Goal: Task Accomplishment & Management: Complete application form

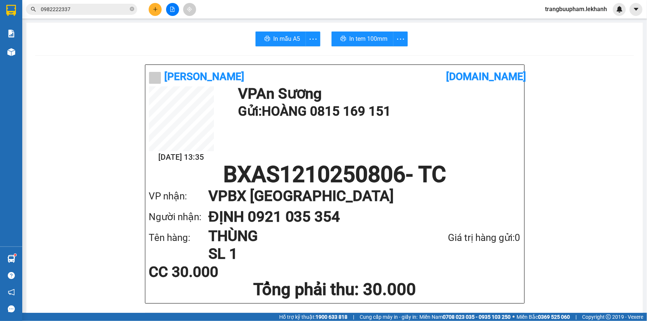
click at [156, 11] on icon "plus" at bounding box center [155, 9] width 5 height 5
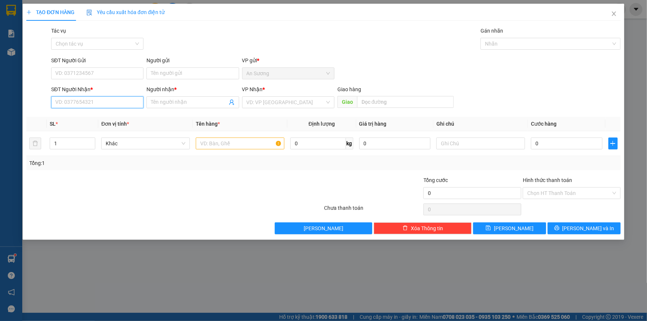
click at [102, 100] on input "SĐT Người Nhận *" at bounding box center [97, 102] width 92 height 12
click at [58, 102] on input "7777739" at bounding box center [97, 102] width 92 height 12
click at [59, 105] on input "777739" at bounding box center [97, 102] width 92 height 12
click at [95, 119] on div "0397777739 - [PERSON_NAME]" at bounding box center [97, 117] width 83 height 8
type input "0397777739"
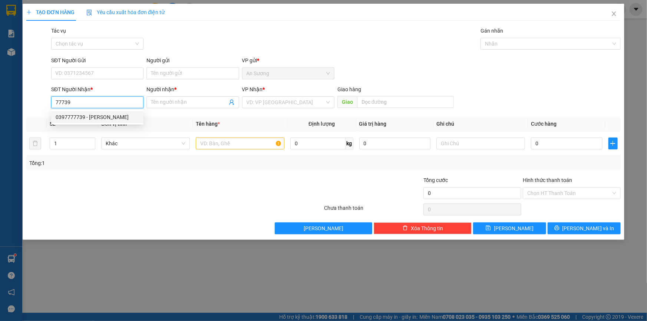
type input "[PERSON_NAME]"
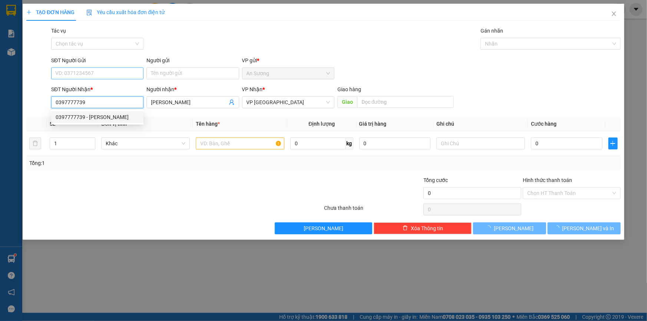
type input "100.000"
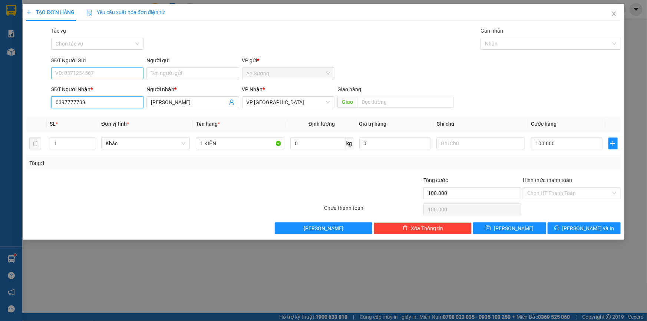
type input "0397777739"
click at [103, 73] on input "SĐT Người Gửi" at bounding box center [97, 73] width 92 height 12
click at [100, 108] on div "0919911872 - BÉ" at bounding box center [97, 112] width 83 height 8
type input "0919911872"
type input "BÉ"
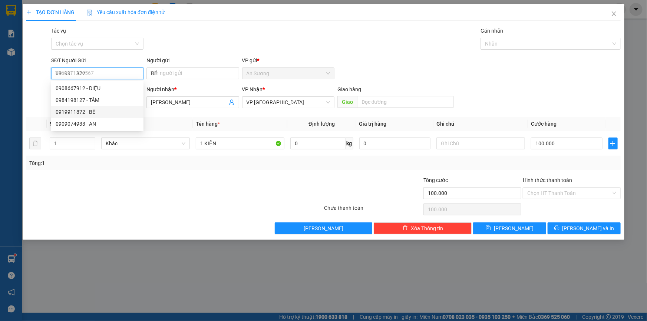
type input "30.000"
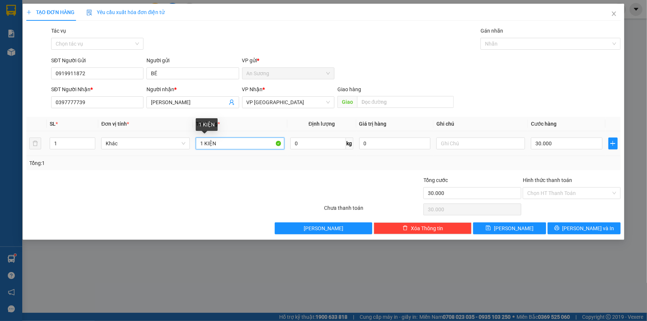
click at [234, 142] on input "1 KIỆN" at bounding box center [240, 144] width 89 height 12
type input "BỌC"
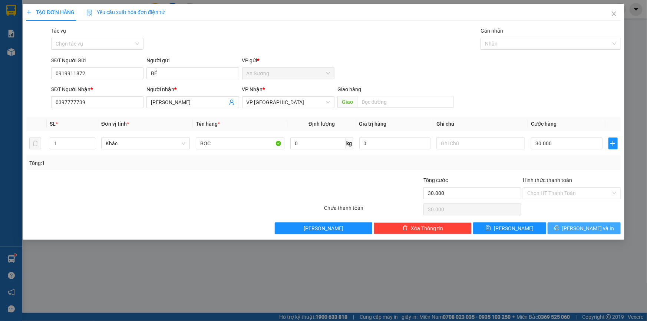
click at [581, 226] on span "[PERSON_NAME] và In" at bounding box center [588, 228] width 52 height 8
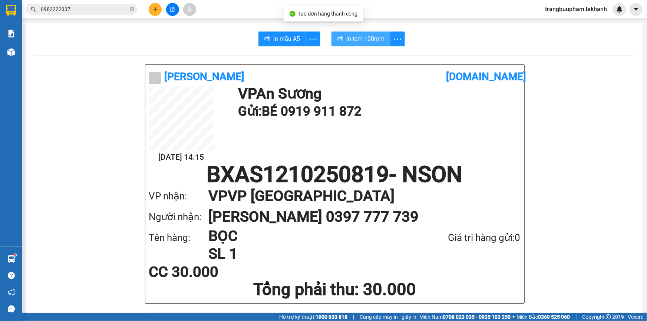
click at [353, 36] on span "In tem 100mm" at bounding box center [365, 38] width 38 height 9
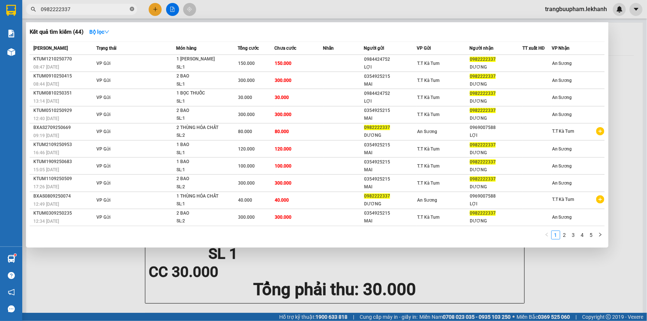
click at [132, 9] on icon "close-circle" at bounding box center [132, 9] width 4 height 4
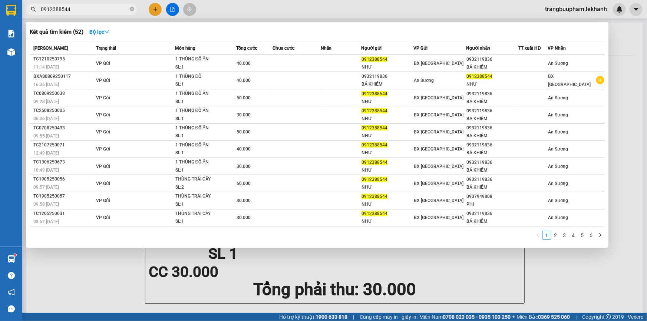
type input "0912388544"
click at [133, 9] on icon "close-circle" at bounding box center [132, 9] width 4 height 4
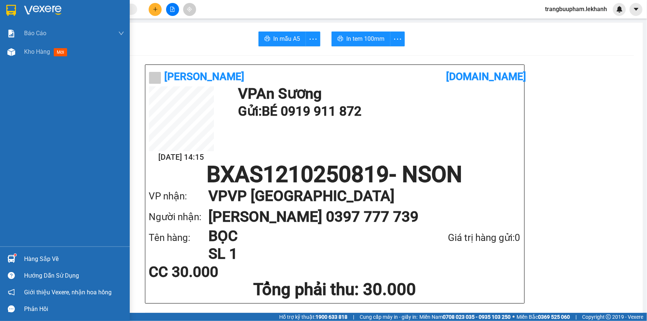
drag, startPoint x: 31, startPoint y: 54, endPoint x: 50, endPoint y: 66, distance: 22.2
click at [33, 54] on span "Kho hàng" at bounding box center [37, 51] width 26 height 7
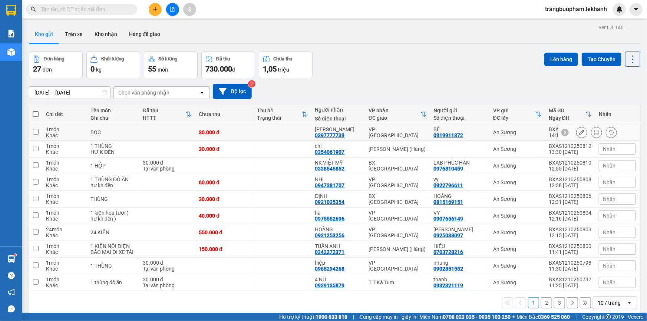
click at [290, 130] on td at bounding box center [282, 132] width 58 height 17
checkbox input "true"
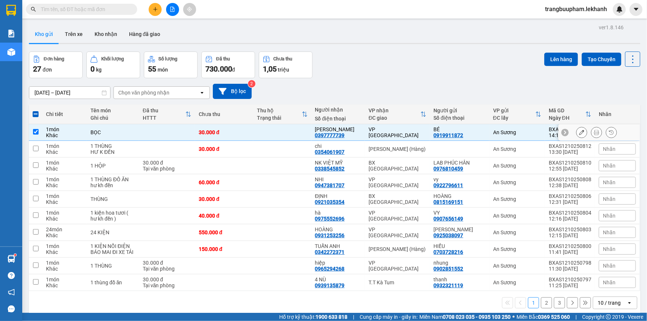
click at [593, 136] on button at bounding box center [596, 132] width 10 height 13
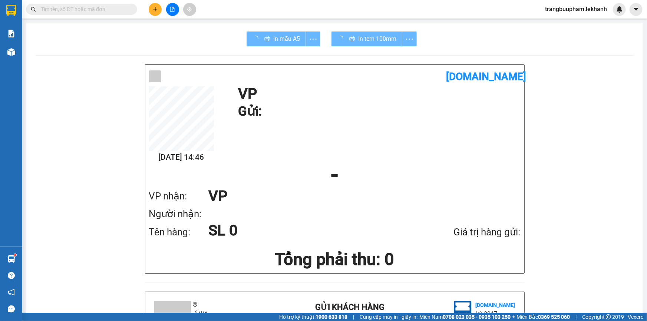
click at [380, 46] on div "In tem 100mm" at bounding box center [373, 39] width 85 height 15
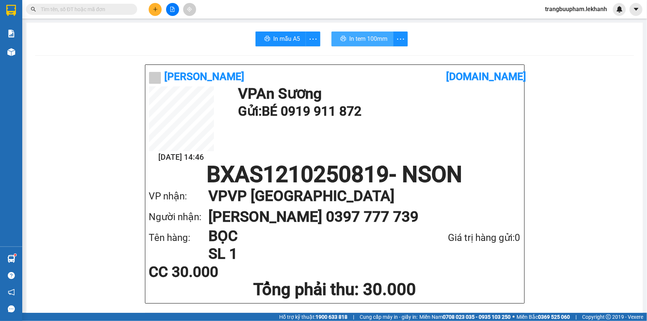
click at [380, 45] on button "In tem 100mm" at bounding box center [362, 39] width 62 height 15
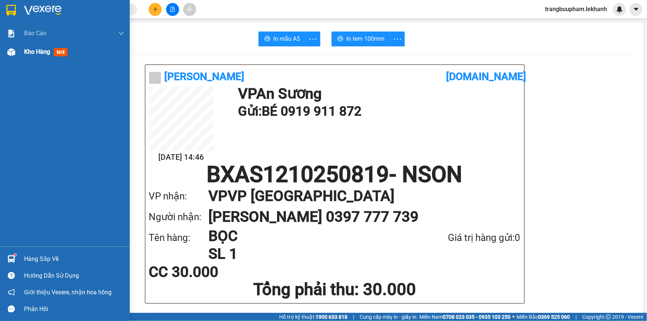
click at [22, 53] on div "Kho hàng mới" at bounding box center [65, 52] width 130 height 19
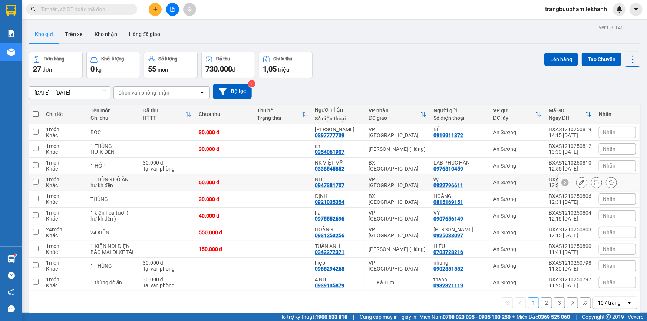
drag, startPoint x: 286, startPoint y: 181, endPoint x: 295, endPoint y: 180, distance: 9.0
click at [288, 180] on td at bounding box center [282, 182] width 58 height 17
checkbox input "true"
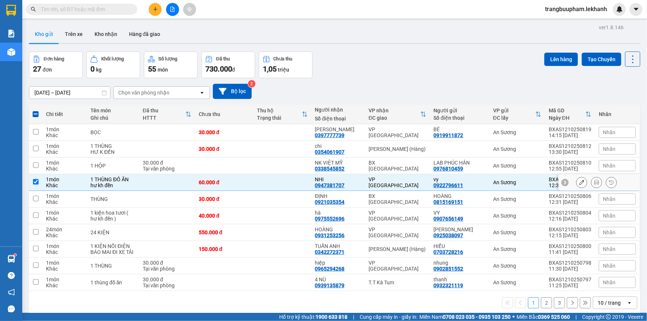
click at [594, 181] on icon at bounding box center [596, 182] width 5 height 5
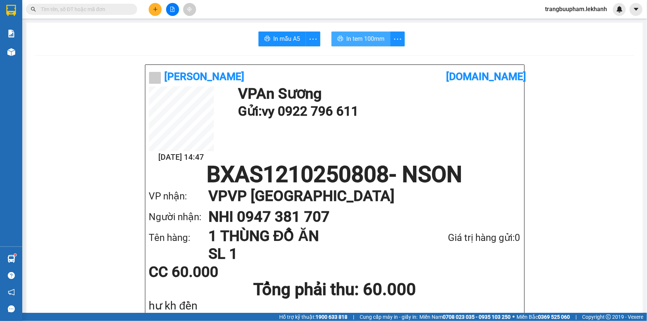
click at [366, 38] on span "In tem 100mm" at bounding box center [365, 38] width 38 height 9
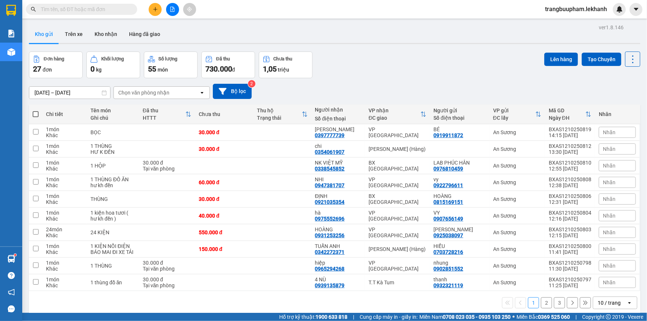
click at [153, 11] on icon "plus" at bounding box center [155, 9] width 5 height 5
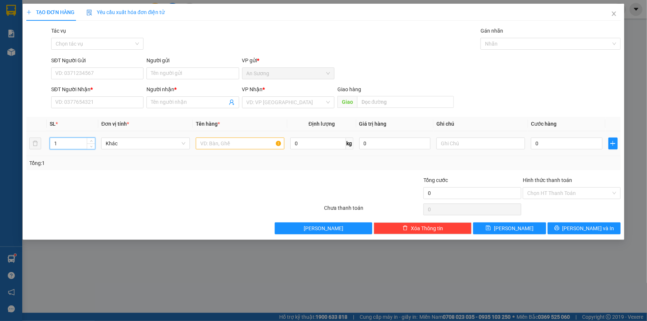
drag, startPoint x: 62, startPoint y: 147, endPoint x: 44, endPoint y: 147, distance: 17.8
click at [44, 147] on tr "1 Khác 0 kg 0 0" at bounding box center [323, 143] width 594 height 25
type input "2"
click at [230, 145] on input "text" at bounding box center [240, 144] width 89 height 12
type input "2 THÙNG HƯ KH ĐỀN"
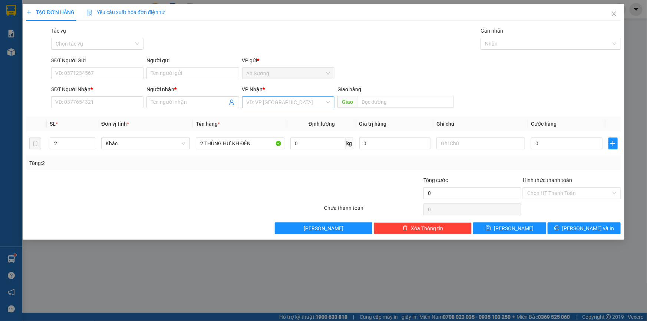
click at [275, 100] on input "search" at bounding box center [285, 102] width 78 height 11
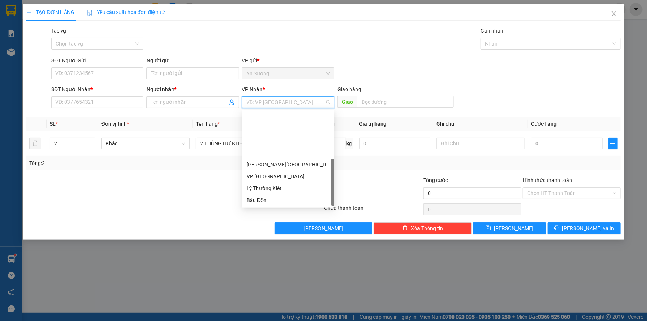
scroll to position [59, 0]
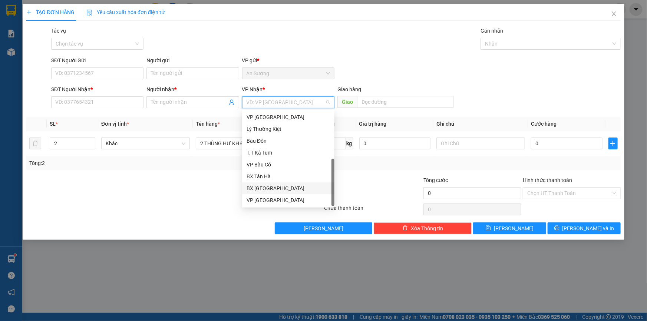
click at [283, 186] on div "BX [GEOGRAPHIC_DATA]" at bounding box center [287, 188] width 83 height 8
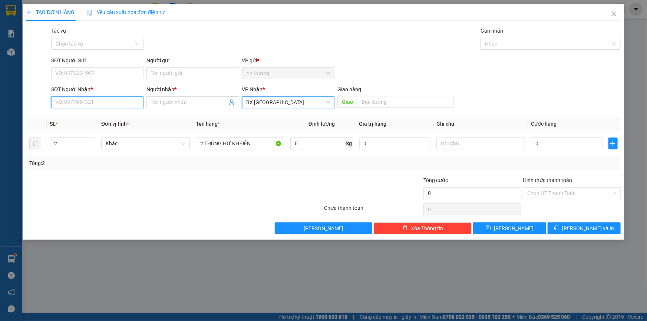
click at [121, 102] on input "SĐT Người Nhận *" at bounding box center [97, 102] width 92 height 12
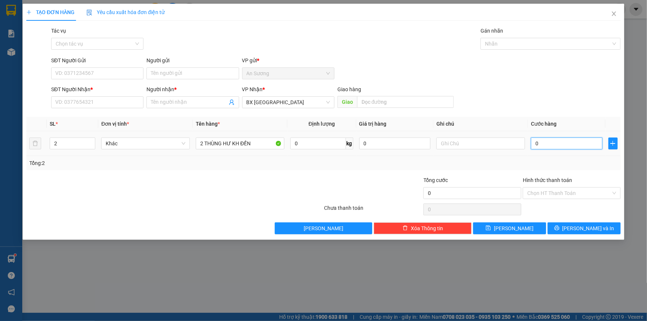
drag, startPoint x: 588, startPoint y: 138, endPoint x: 585, endPoint y: 140, distance: 3.9
click at [587, 139] on input "0" at bounding box center [567, 144] width 72 height 12
type input "8"
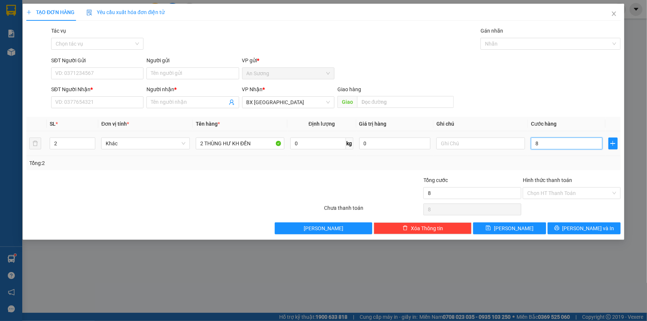
type input "80"
type input "80.000"
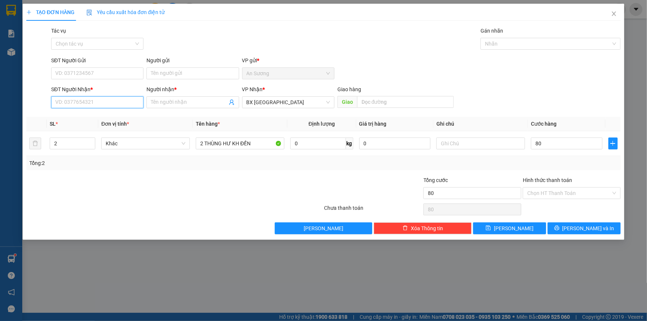
type input "80.000"
click at [122, 103] on input "SĐT Người Nhận *" at bounding box center [97, 102] width 92 height 12
click at [112, 133] on div "0869299391 - thành" at bounding box center [97, 129] width 92 height 12
type input "0869299391"
type input "thành"
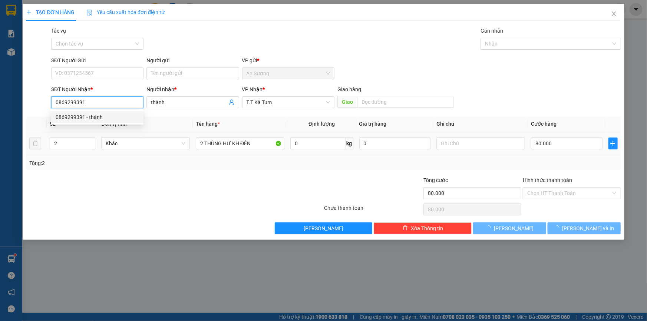
type input "40.000"
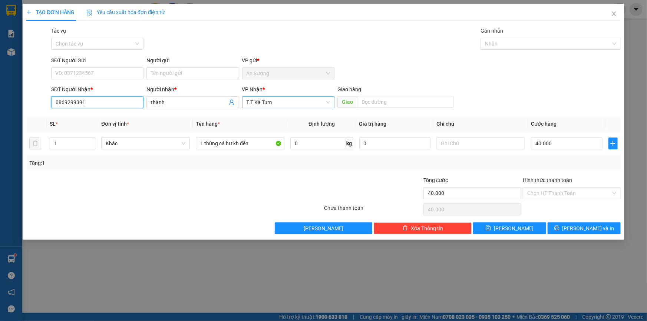
click at [284, 102] on span "T.T Kà Tum" at bounding box center [287, 102] width 83 height 11
type input "0869299391"
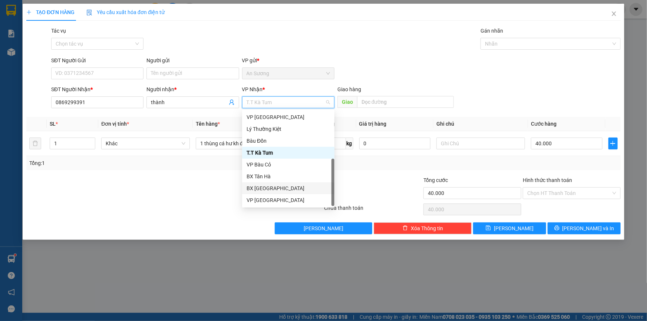
click at [276, 189] on div "BX [GEOGRAPHIC_DATA]" at bounding box center [287, 188] width 83 height 8
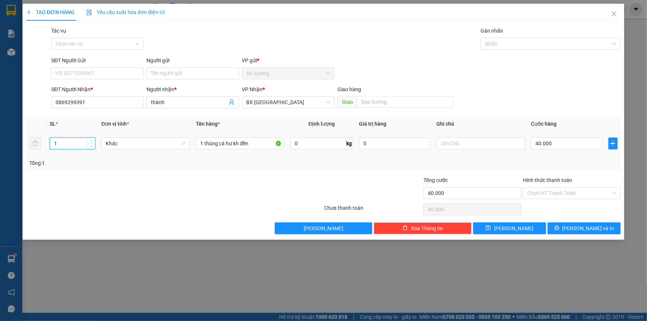
drag, startPoint x: 66, startPoint y: 143, endPoint x: 29, endPoint y: 148, distance: 38.1
click at [29, 148] on tr "1 Khác 1 thùng cá hư kh đền 0 kg 0 40.000" at bounding box center [323, 143] width 594 height 25
type input "2"
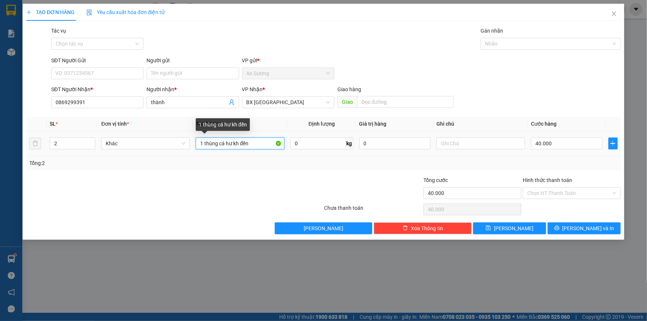
drag, startPoint x: 236, startPoint y: 142, endPoint x: 128, endPoint y: 130, distance: 108.9
click at [128, 131] on tr "2 Khác 1 thùng cá hư kh đền 0 kg 0 40.000" at bounding box center [323, 143] width 594 height 25
type input "2 THÙNG ĐỒ ĂN HƯ KH ĐỀN"
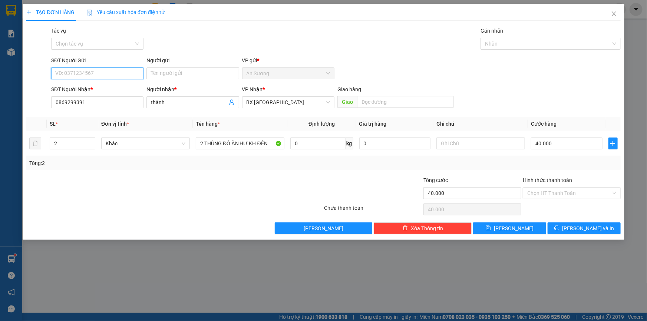
click at [122, 77] on input "SĐT Người Gửi" at bounding box center [97, 73] width 92 height 12
click at [88, 89] on div "0386941644 - phương" at bounding box center [97, 88] width 83 height 8
type input "0386941644"
type input "phương"
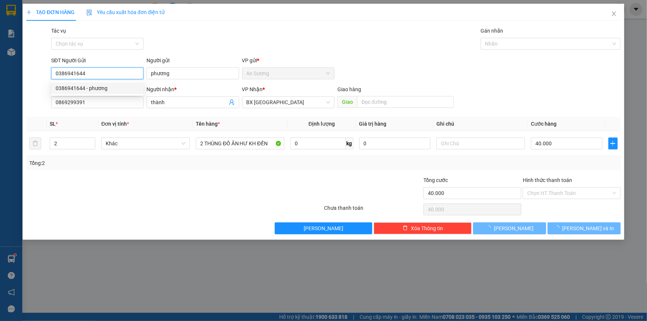
type input "1"
type input "1 thùng cá hư kh đền"
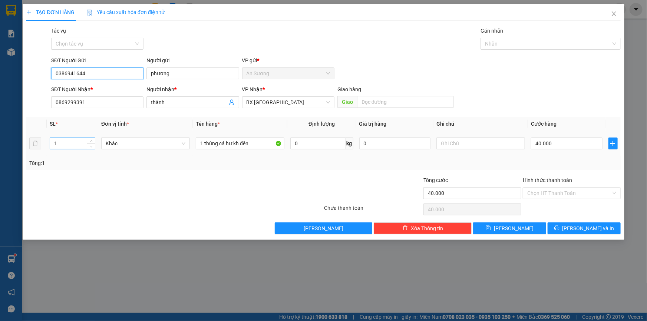
type input "0386941644"
click at [34, 149] on tr "1 Khác 1 thùng cá hư kh đền 0 kg 0 40.000" at bounding box center [323, 143] width 594 height 25
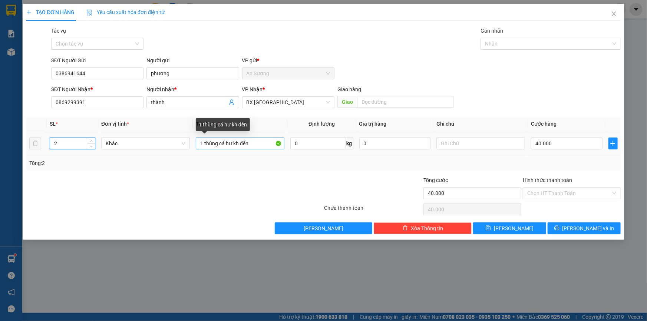
type input "2"
drag, startPoint x: 262, startPoint y: 142, endPoint x: 147, endPoint y: 133, distance: 115.6
click at [147, 133] on tr "2 Khác 1 thùng cá hư kh đền 0 kg 0 40.000" at bounding box center [323, 143] width 594 height 25
type input "2 THÙNG ĐỒ ĂN HƯ KH ĐỀN"
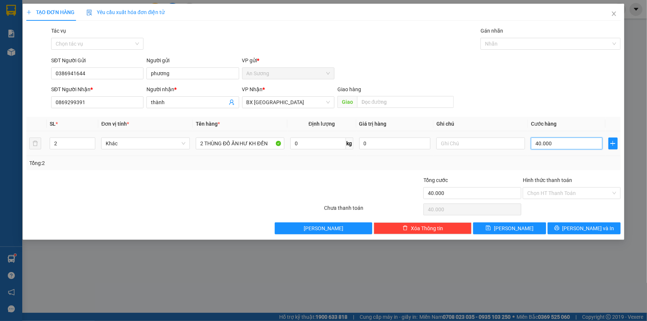
click at [560, 142] on input "40.000" at bounding box center [567, 144] width 72 height 12
type input "8"
type input "80"
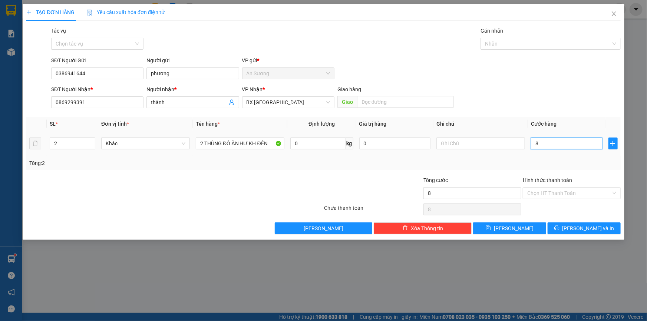
type input "80"
type input "80.000"
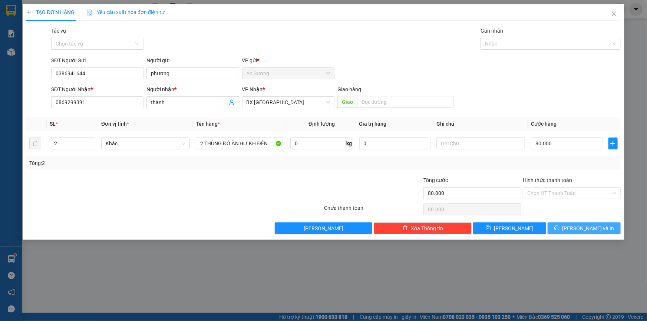
click at [586, 230] on span "[PERSON_NAME] và In" at bounding box center [588, 228] width 52 height 8
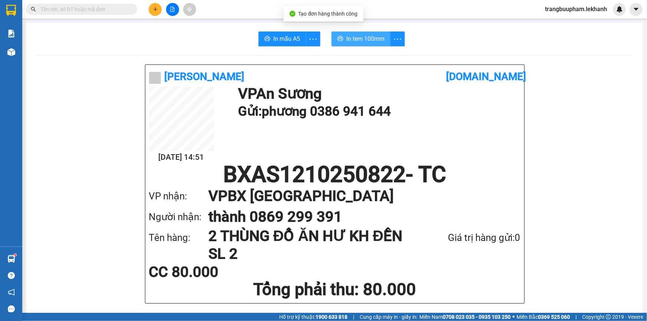
click at [363, 41] on span "In tem 100mm" at bounding box center [365, 38] width 38 height 9
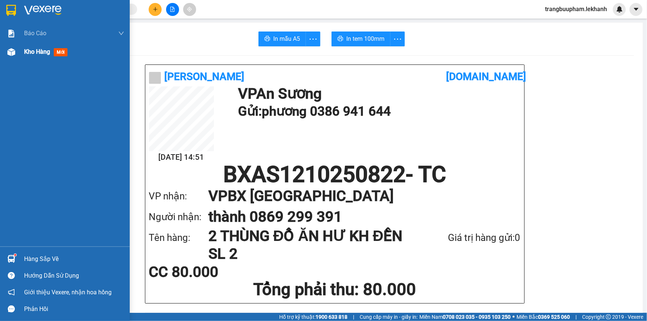
click at [26, 45] on div "Kho hàng mới" at bounding box center [74, 52] width 100 height 19
click at [33, 53] on span "Kho hàng" at bounding box center [37, 51] width 26 height 7
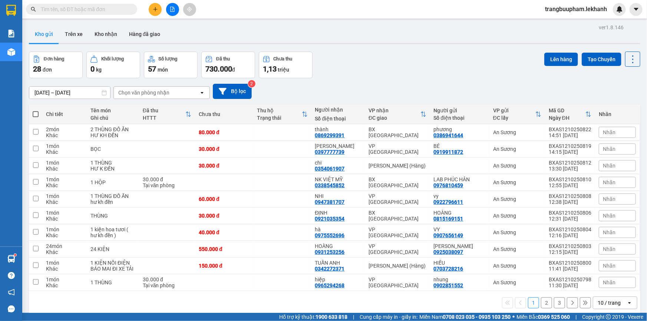
click at [112, 8] on input "text" at bounding box center [84, 9] width 87 height 8
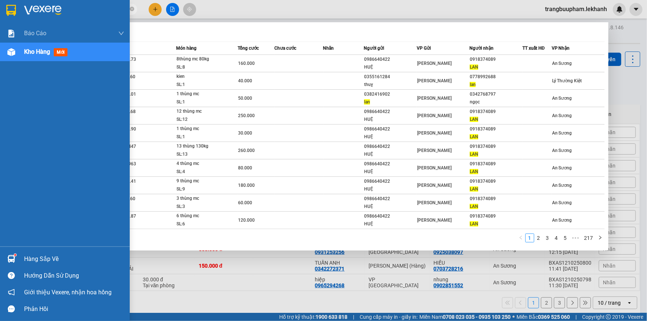
drag, startPoint x: 58, startPoint y: 9, endPoint x: 10, endPoint y: 9, distance: 47.8
click at [10, 9] on section "Kết quả tìm kiếm ( 2166 ) Bộ lọc Mã ĐH Trạng thái Món hàng Tổng cước Chưa cước …" at bounding box center [323, 160] width 647 height 321
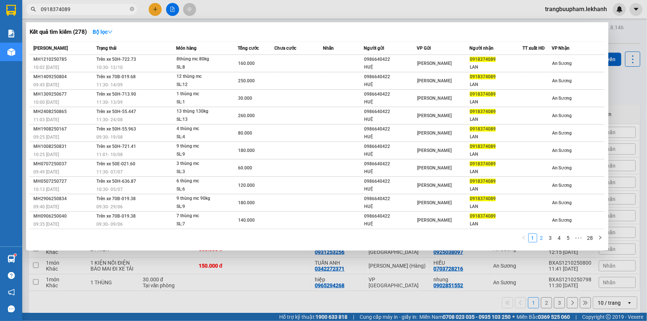
type input "0918374089"
click at [541, 237] on link "2" at bounding box center [541, 238] width 8 height 8
click at [533, 239] on link "1" at bounding box center [533, 238] width 8 height 8
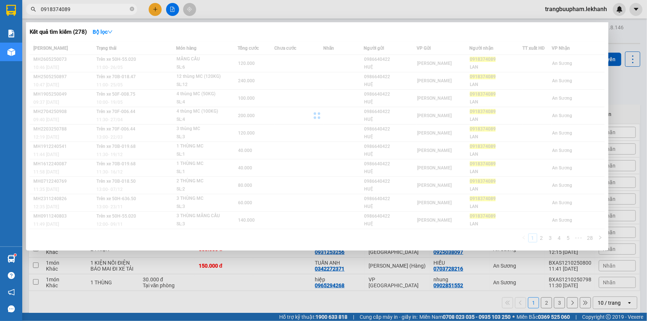
click at [533, 239] on div "Mã ĐH Trạng thái Món hàng Tổng cước Chưa cước Nhãn Người gửi VP Gửi Người nhận …" at bounding box center [317, 144] width 575 height 205
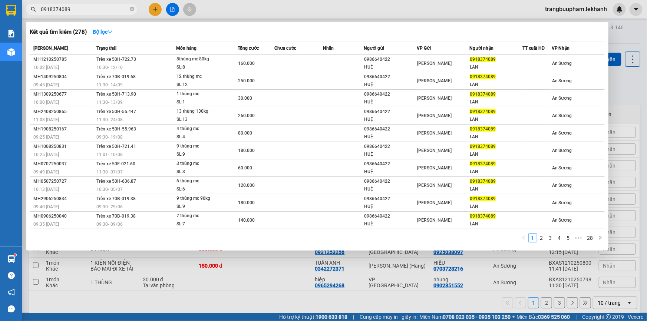
drag, startPoint x: 130, startPoint y: 11, endPoint x: 133, endPoint y: 10, distance: 3.8
click at [131, 11] on icon "close-circle" at bounding box center [132, 9] width 4 height 4
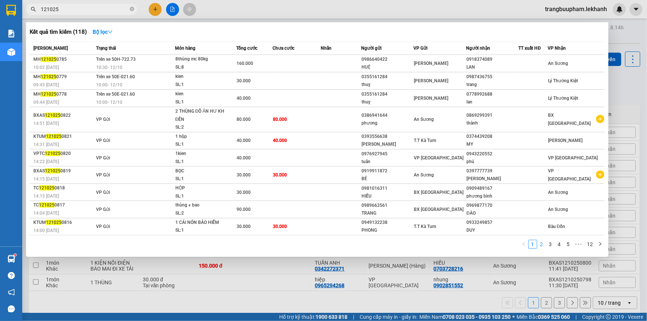
type input "121025"
click at [542, 241] on link "2" at bounding box center [541, 244] width 8 height 8
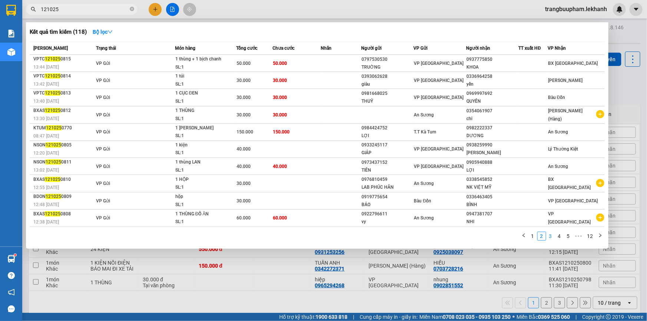
click at [550, 235] on link "3" at bounding box center [550, 236] width 8 height 8
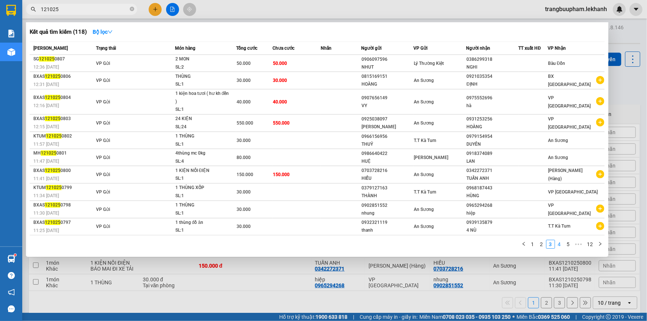
click at [561, 242] on link "4" at bounding box center [559, 244] width 8 height 8
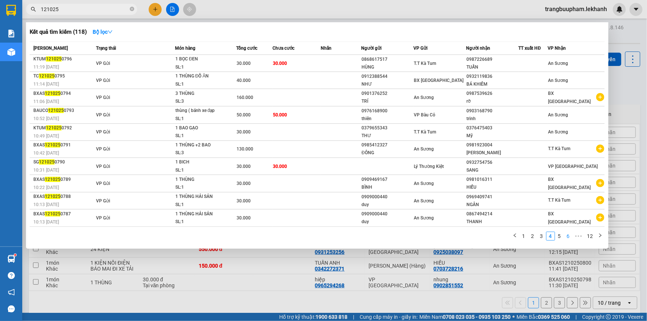
click at [568, 234] on link "6" at bounding box center [568, 236] width 8 height 8
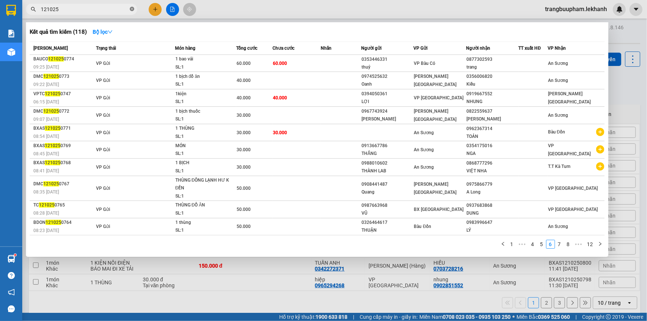
click at [133, 11] on icon "close-circle" at bounding box center [132, 9] width 4 height 4
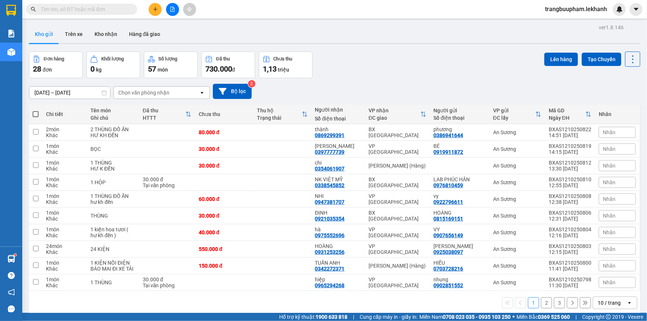
click at [153, 11] on icon "plus" at bounding box center [155, 9] width 5 height 5
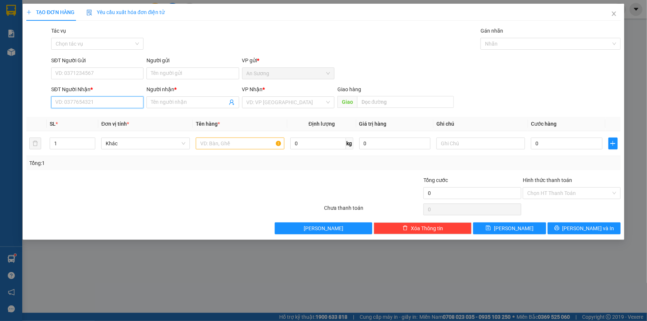
click at [90, 102] on input "SĐT Người Nhận *" at bounding box center [97, 102] width 92 height 12
type input "0968227274"
click at [162, 101] on input "Người nhận *" at bounding box center [189, 102] width 76 height 8
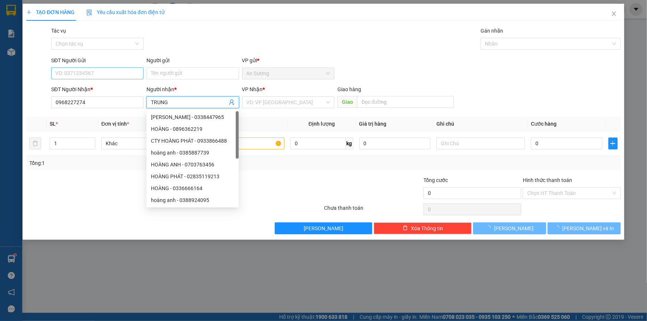
type input "TRUNG"
click at [93, 78] on input "SĐT Người Gửi" at bounding box center [97, 73] width 92 height 12
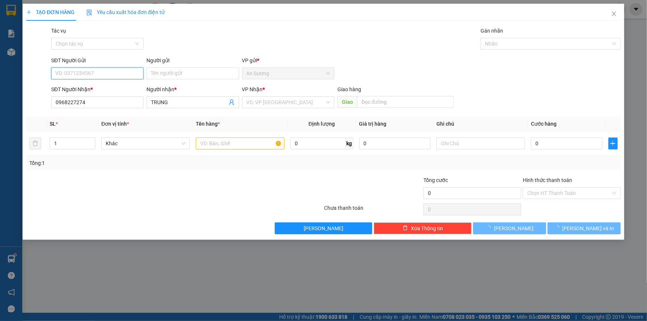
click at [105, 70] on input "SĐT Người Gửi" at bounding box center [97, 73] width 92 height 12
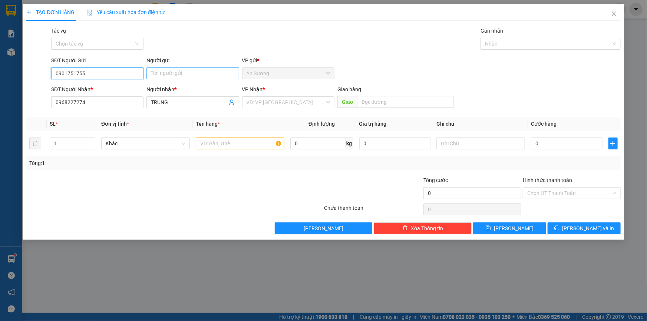
type input "0901751755"
click at [198, 70] on input "Người gửi" at bounding box center [192, 73] width 92 height 12
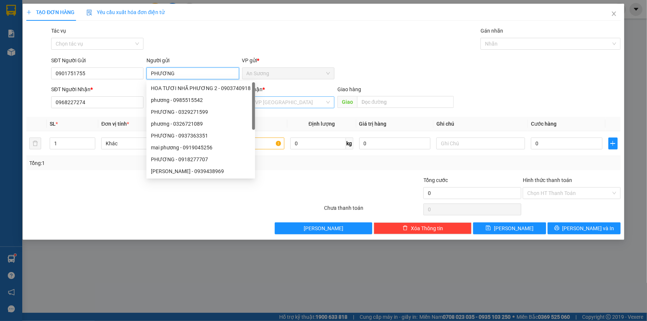
type input "PHƯƠNG"
click at [261, 104] on input "search" at bounding box center [285, 102] width 78 height 11
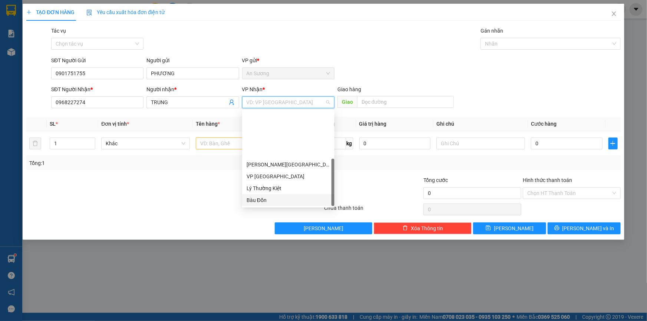
scroll to position [59, 0]
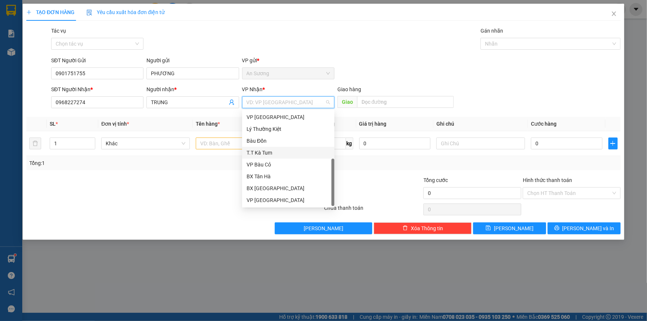
click at [275, 153] on div "T.T Kà Tum" at bounding box center [287, 153] width 83 height 8
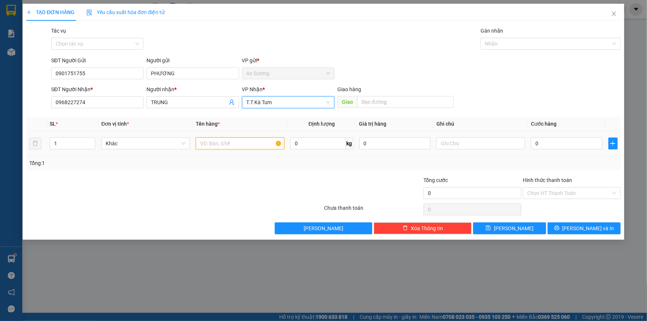
click at [225, 145] on input "text" at bounding box center [240, 144] width 89 height 12
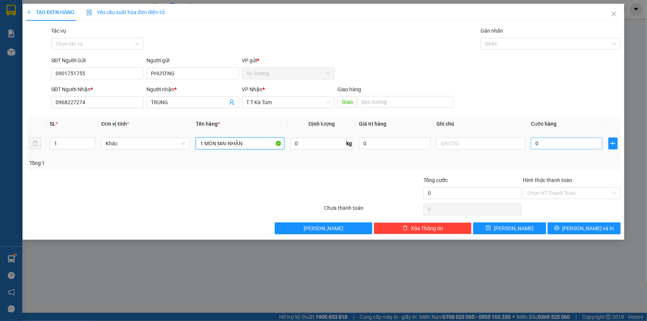
type input "1 MÓN MAI NHẬN"
drag, startPoint x: 561, startPoint y: 144, endPoint x: 559, endPoint y: 136, distance: 8.6
click at [561, 144] on input "0" at bounding box center [567, 144] width 72 height 12
type input "3"
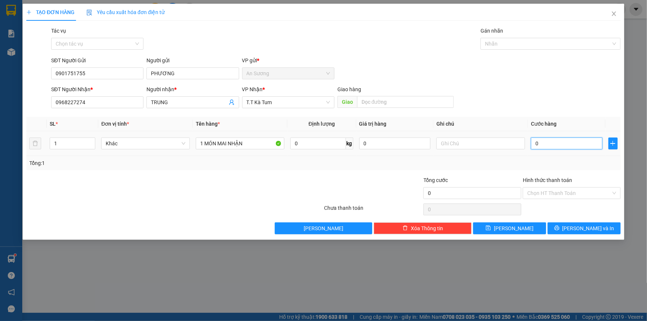
type input "3"
type input "30"
type input "30.000"
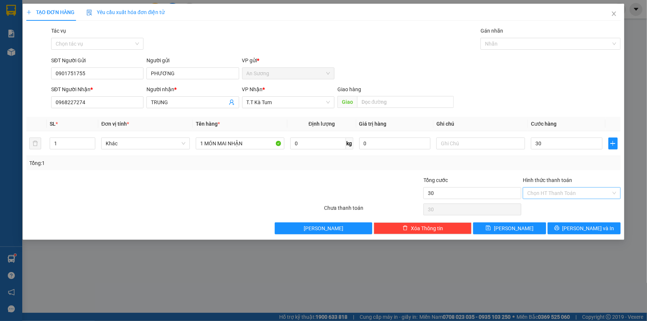
type input "30.000"
click at [571, 196] on input "Hình thức thanh toán" at bounding box center [569, 193] width 84 height 11
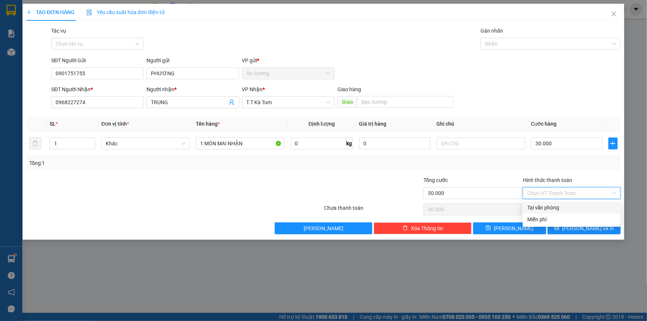
click at [558, 203] on div "Tại văn phòng" at bounding box center [572, 208] width 98 height 12
type input "0"
click at [578, 229] on span "[PERSON_NAME] và In" at bounding box center [588, 228] width 52 height 8
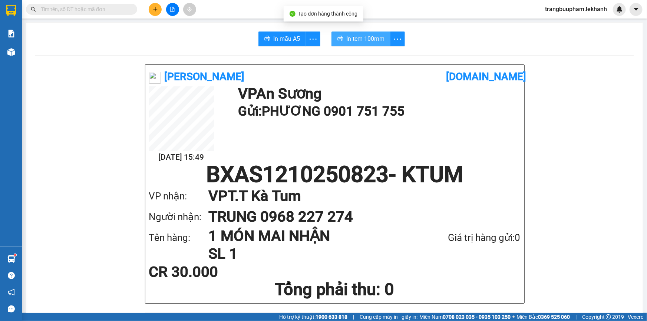
click at [348, 41] on span "In tem 100mm" at bounding box center [365, 38] width 38 height 9
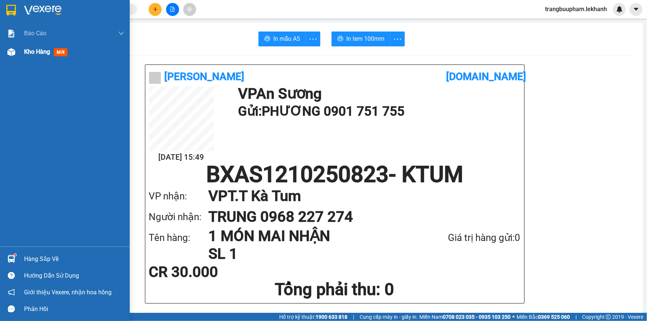
click at [20, 52] on div "Kho hàng mới" at bounding box center [65, 52] width 130 height 19
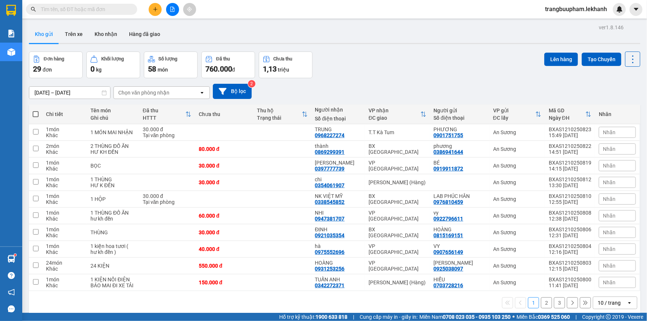
click at [154, 13] on button at bounding box center [155, 9] width 13 height 13
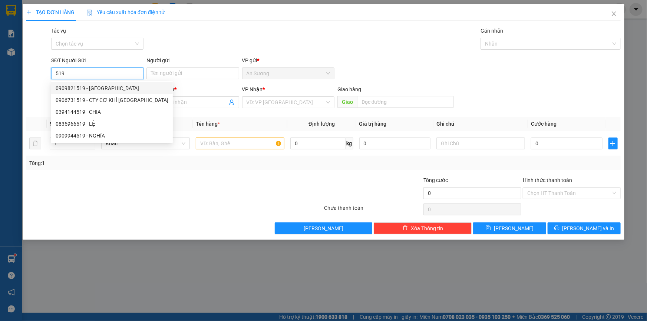
click at [99, 85] on div "0909821519 - [GEOGRAPHIC_DATA]" at bounding box center [112, 88] width 113 height 8
type input "0909821519"
type input "[PERSON_NAME]"
type input "0909277486"
type input "hiến"
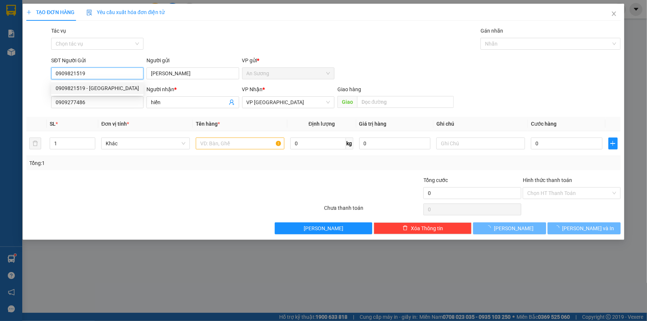
type input "100.000"
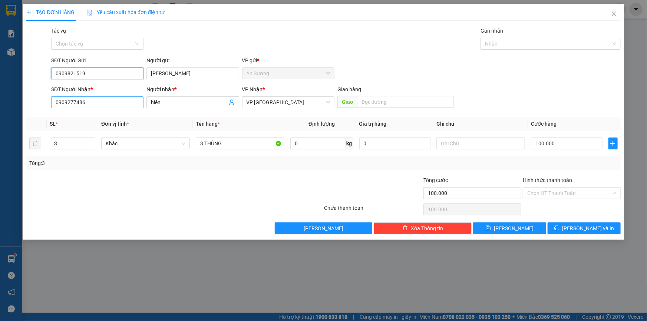
type input "0909821519"
drag, startPoint x: 94, startPoint y: 102, endPoint x: 11, endPoint y: 91, distance: 83.0
click at [11, 91] on div "TẠO ĐƠN HÀNG Yêu cầu xuất hóa đơn điện tử Transit Pickup Surcharge Ids Transit …" at bounding box center [323, 160] width 647 height 321
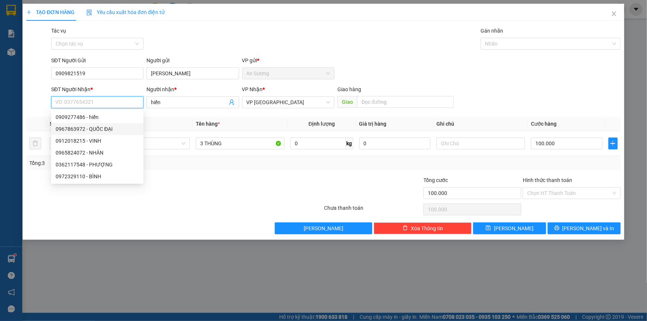
click at [115, 130] on div "0967863972 - QUỐC ĐẠI" at bounding box center [97, 129] width 83 height 8
type input "0967863972"
type input "QUỐC ĐẠI"
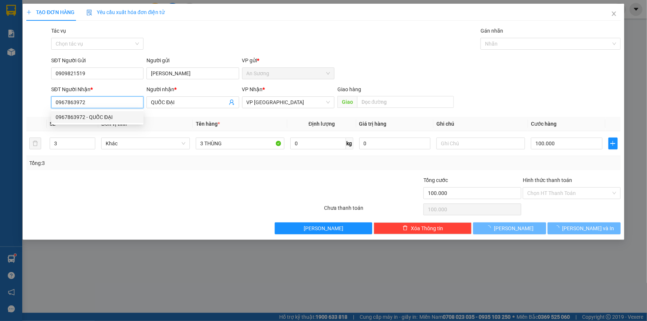
type input "50.000"
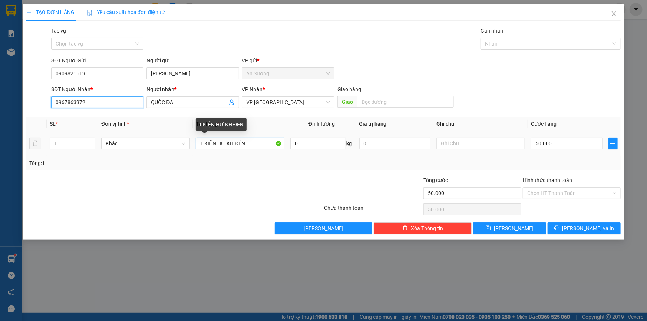
type input "0967863972"
drag, startPoint x: 245, startPoint y: 143, endPoint x: 164, endPoint y: 93, distance: 95.7
click at [160, 133] on tr "1 Khác 1 KIỆN HƯ KH ĐỀN 0 kg 0 50.000" at bounding box center [323, 143] width 594 height 25
type input "1 KIỆN MAI NHẬN"
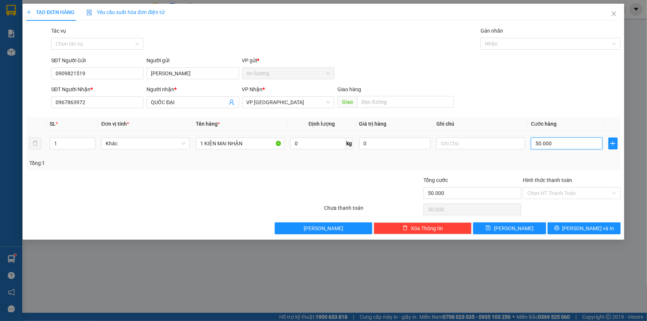
click at [560, 146] on input "50.000" at bounding box center [567, 144] width 72 height 12
type input "3"
type input "30"
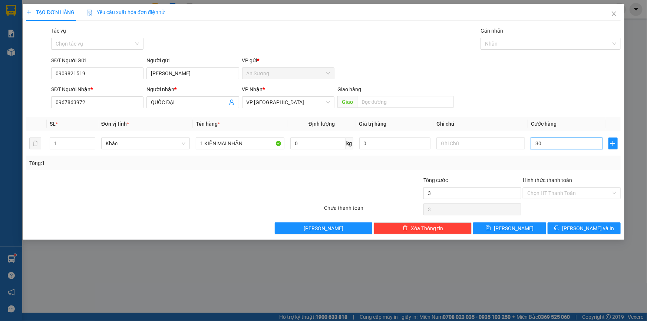
type input "30"
type input "30.000"
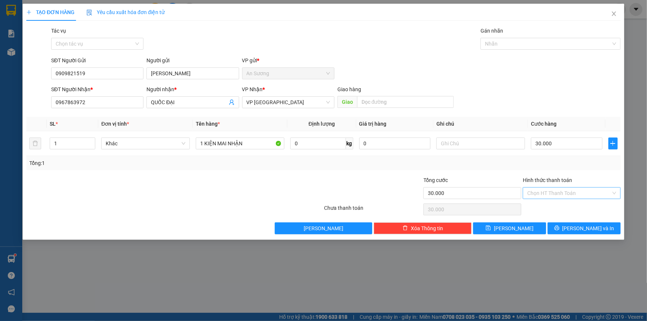
click at [554, 195] on input "Hình thức thanh toán" at bounding box center [569, 193] width 84 height 11
click at [553, 206] on div "Tại văn phòng" at bounding box center [571, 207] width 89 height 8
type input "0"
click at [579, 230] on span "[PERSON_NAME] và In" at bounding box center [588, 228] width 52 height 8
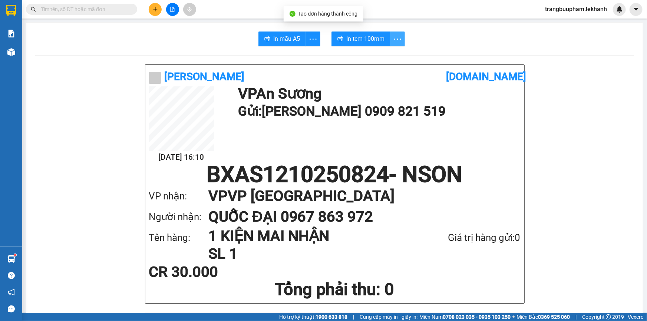
drag, startPoint x: 387, startPoint y: 42, endPoint x: 377, endPoint y: 39, distance: 10.8
click at [390, 42] on button "button" at bounding box center [397, 39] width 15 height 15
drag, startPoint x: 352, startPoint y: 41, endPoint x: 375, endPoint y: 38, distance: 22.9
click at [353, 41] on span "In tem 100mm" at bounding box center [365, 38] width 38 height 9
click at [159, 9] on button at bounding box center [155, 9] width 13 height 13
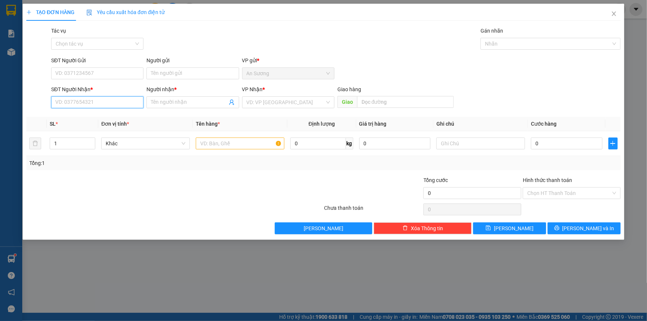
click at [104, 100] on input "SĐT Người Nhận *" at bounding box center [97, 102] width 92 height 12
type input "0961819452"
click at [188, 106] on input "Người nhận *" at bounding box center [189, 102] width 76 height 8
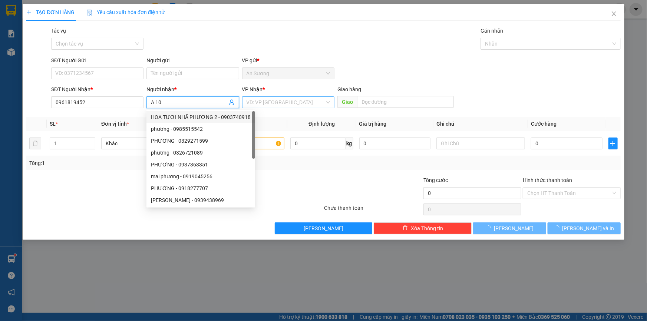
type input "A 10"
click at [265, 106] on input "search" at bounding box center [285, 102] width 78 height 11
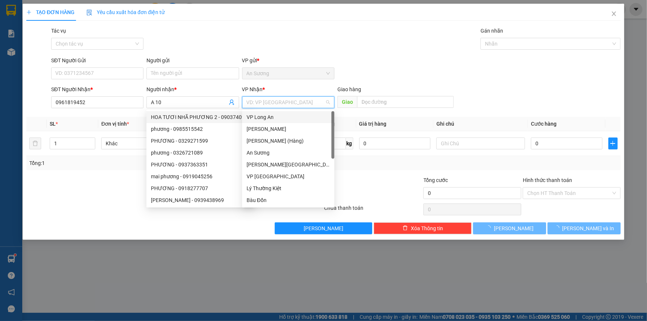
scroll to position [59, 0]
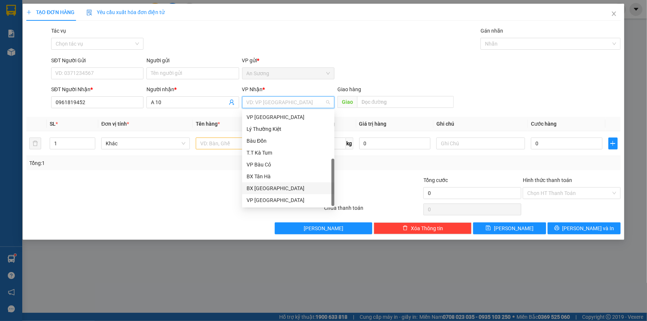
click at [279, 192] on div "BX [GEOGRAPHIC_DATA]" at bounding box center [287, 188] width 83 height 8
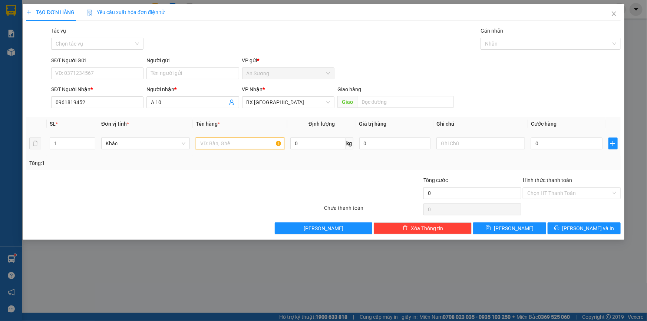
drag, startPoint x: 203, startPoint y: 139, endPoint x: 207, endPoint y: 142, distance: 4.2
click at [205, 141] on input "text" at bounding box center [240, 144] width 89 height 12
type input "1 KIỆN"
click at [91, 74] on input "SĐT Người Gửi" at bounding box center [97, 73] width 92 height 12
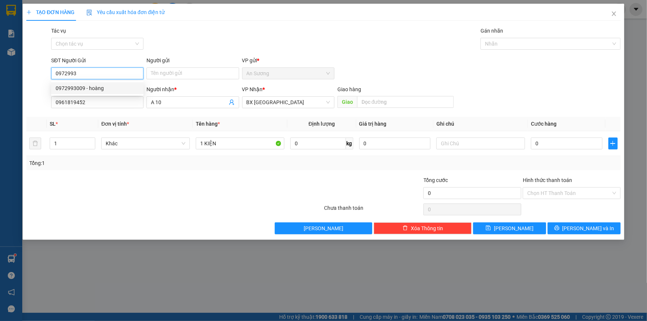
click at [93, 86] on div "0972993009 - hoàng" at bounding box center [97, 88] width 83 height 8
type input "0972993009"
type input "hoàng"
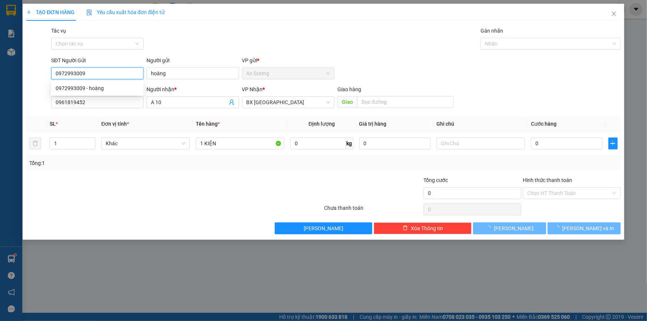
type input "80.000"
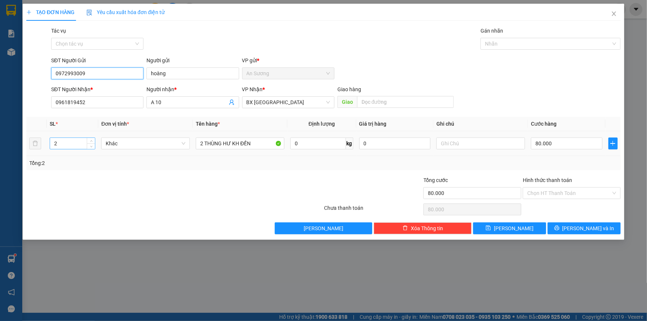
type input "0972993009"
drag, startPoint x: 78, startPoint y: 141, endPoint x: 26, endPoint y: 152, distance: 52.7
click at [26, 152] on tr "2 Khác 2 THÙNG HƯ KH ĐỀN 0 kg 0 80.000" at bounding box center [323, 143] width 594 height 25
type input "1"
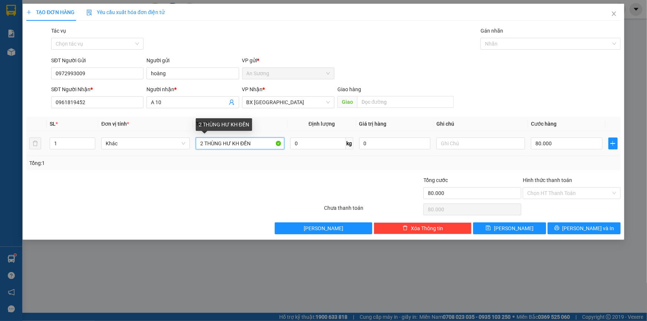
drag, startPoint x: 228, startPoint y: 143, endPoint x: 122, endPoint y: 122, distance: 108.1
click at [122, 142] on tr "1 Khác 2 THÙNG HƯ KH ĐỀN 0 kg 0 80.000" at bounding box center [323, 143] width 594 height 25
type input "1 KIỆN"
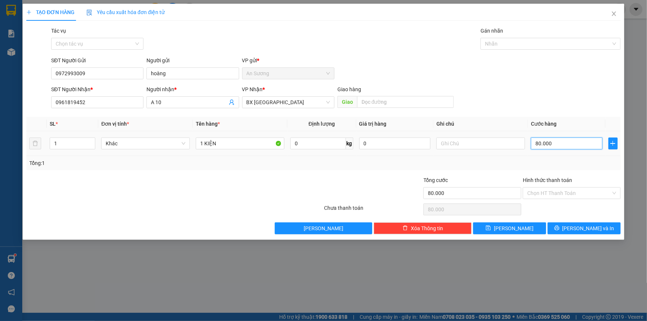
type input "3"
type input "30"
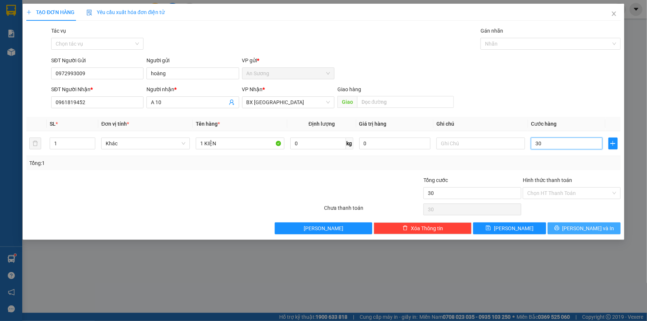
type input "30"
type input "30.000"
click at [565, 230] on button "[PERSON_NAME] và In" at bounding box center [583, 228] width 73 height 12
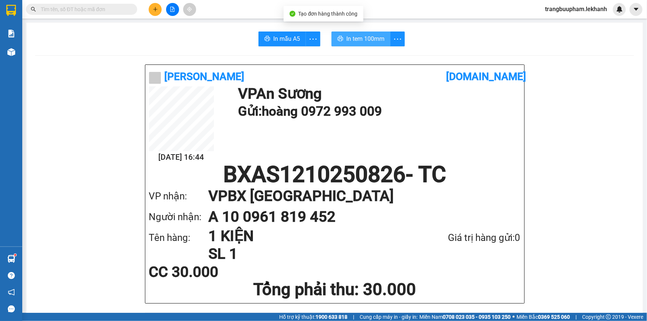
click at [359, 37] on span "In tem 100mm" at bounding box center [365, 38] width 38 height 9
